Goal: Entertainment & Leisure: Consume media (video, audio)

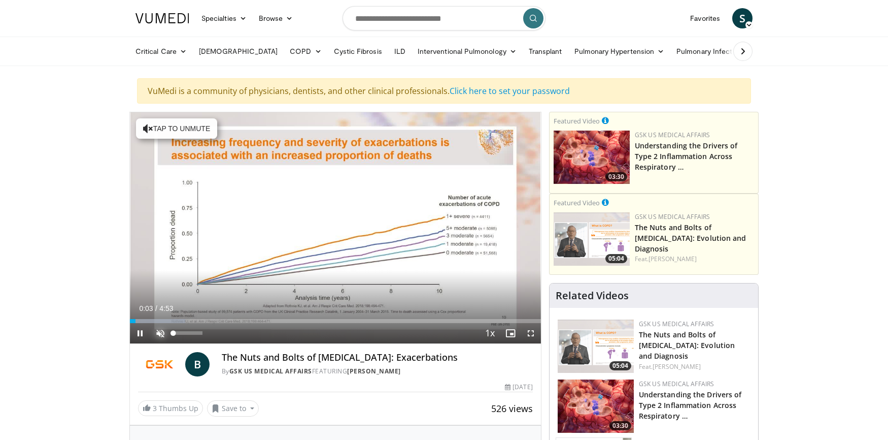
click at [162, 333] on span "Video Player" at bounding box center [160, 333] width 20 height 20
drag, startPoint x: 181, startPoint y: 335, endPoint x: 175, endPoint y: 336, distance: 6.1
click at [175, 334] on div "Volume Level" at bounding box center [174, 333] width 2 height 4
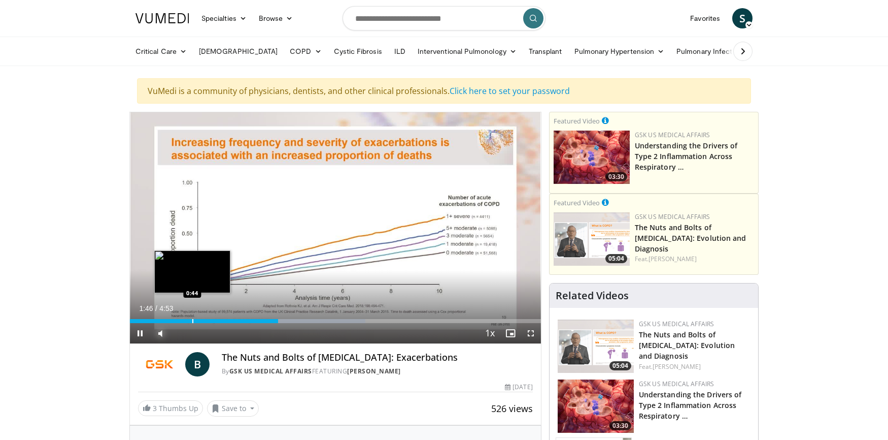
click at [193, 318] on div "Loaded : 57.36% 1:46 0:44" at bounding box center [335, 318] width 411 height 10
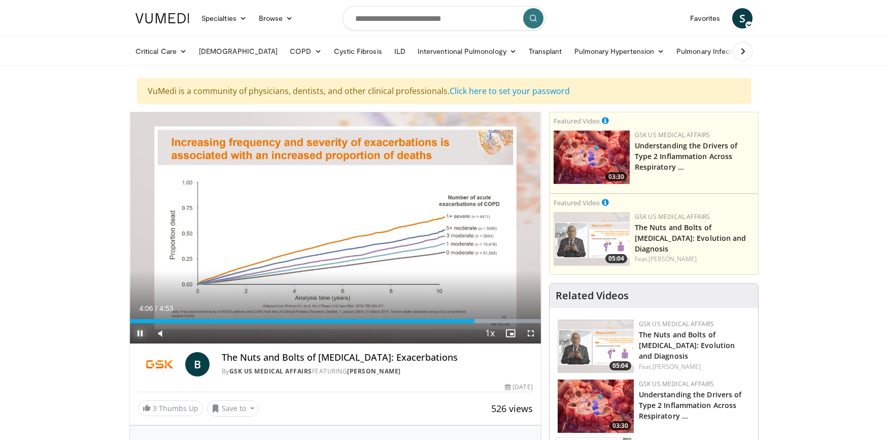
click at [139, 332] on span "Video Player" at bounding box center [140, 333] width 20 height 20
click at [141, 332] on span "Video Player" at bounding box center [140, 333] width 20 height 20
